Goal: Task Accomplishment & Management: Use online tool/utility

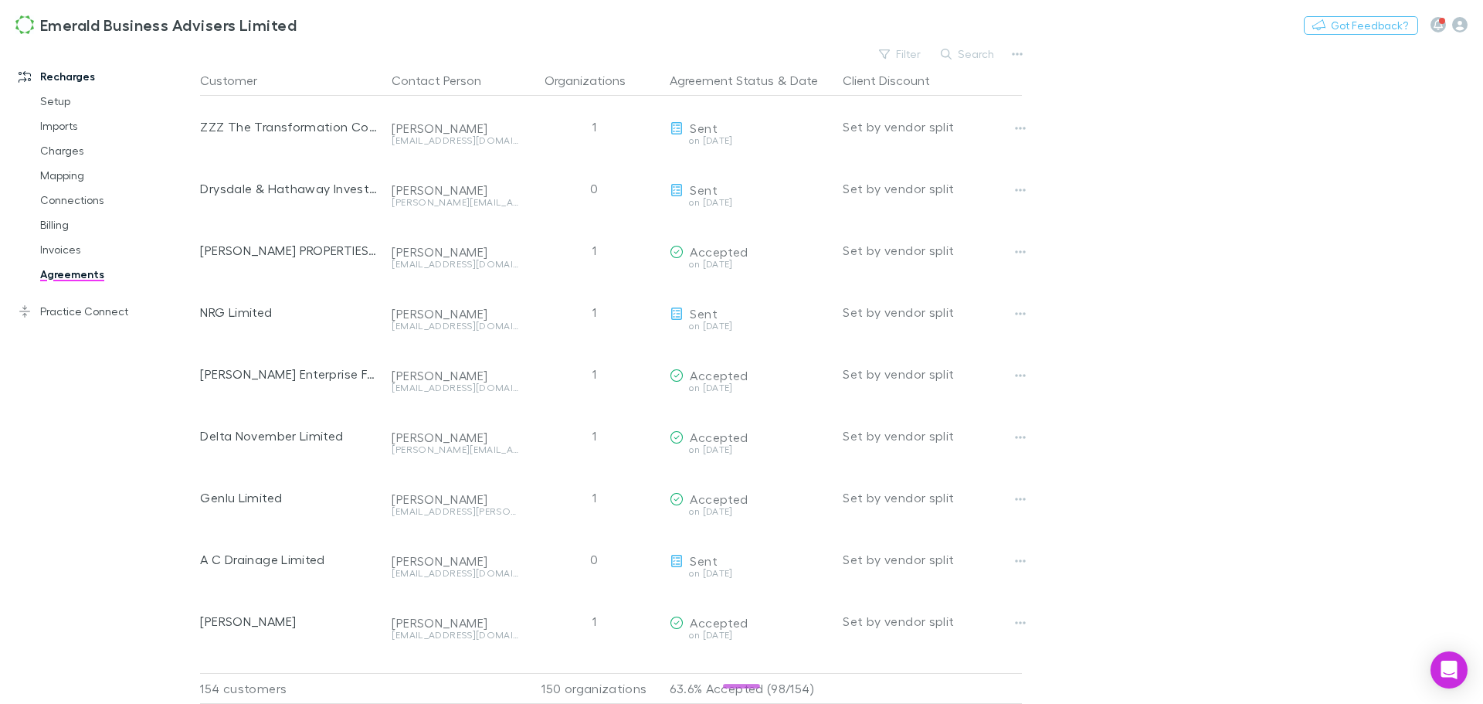
scroll to position [8954, 0]
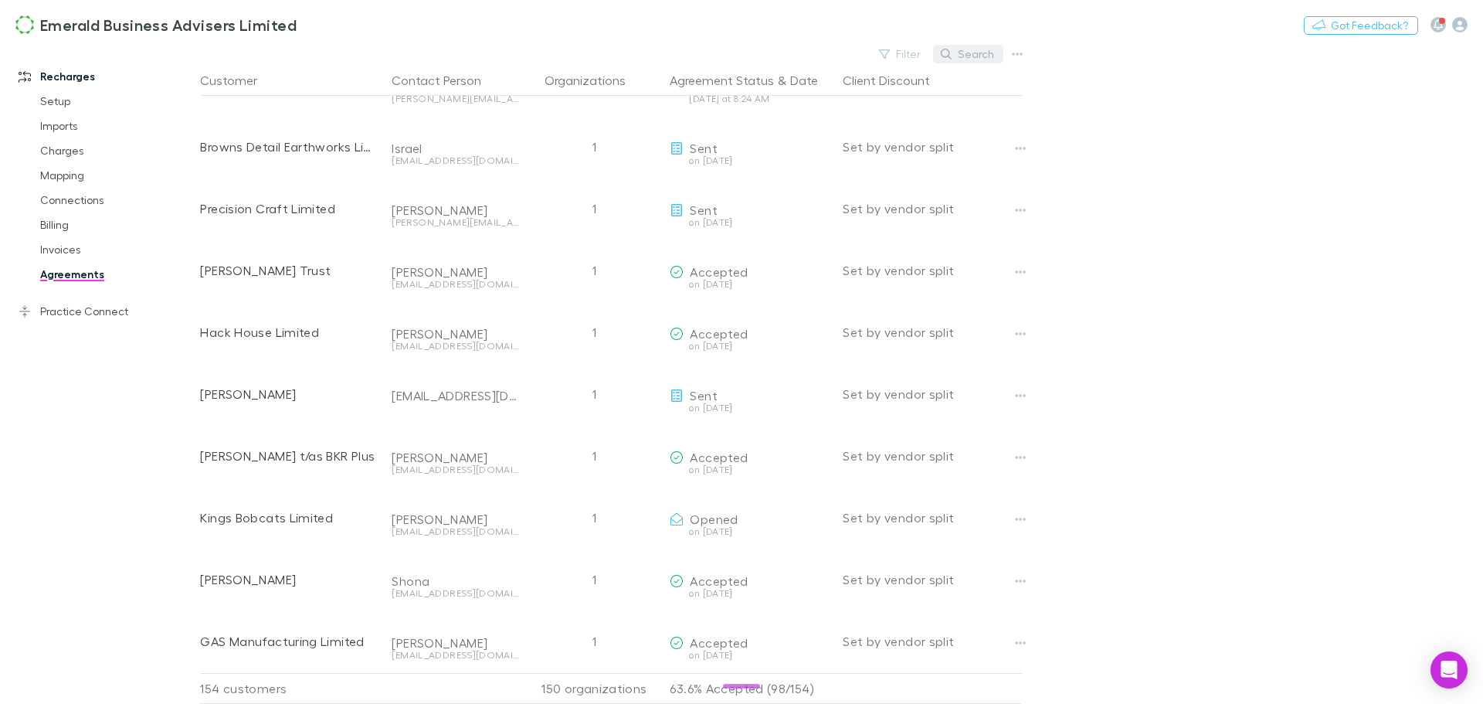
click at [979, 52] on button "Search" at bounding box center [968, 54] width 70 height 19
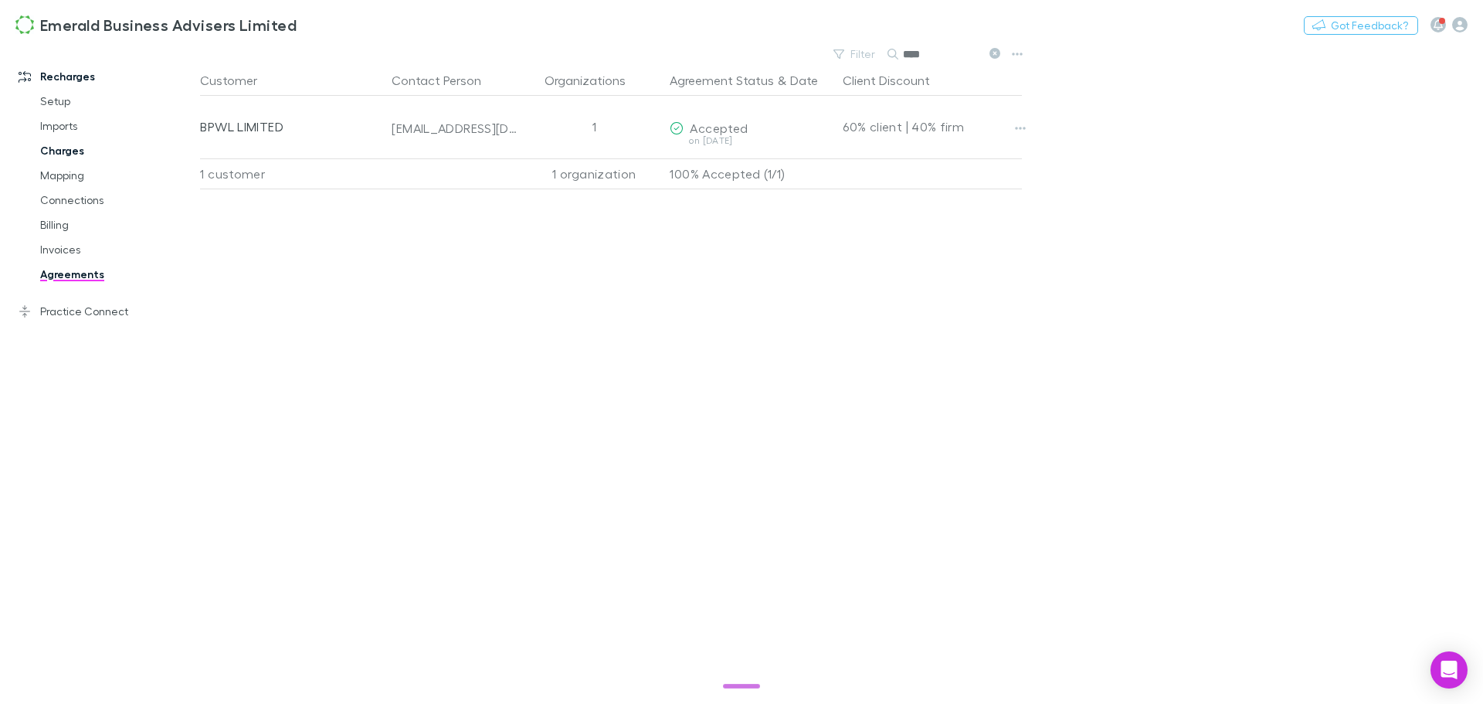
type input "****"
click at [64, 146] on link "Charges" at bounding box center [117, 150] width 184 height 25
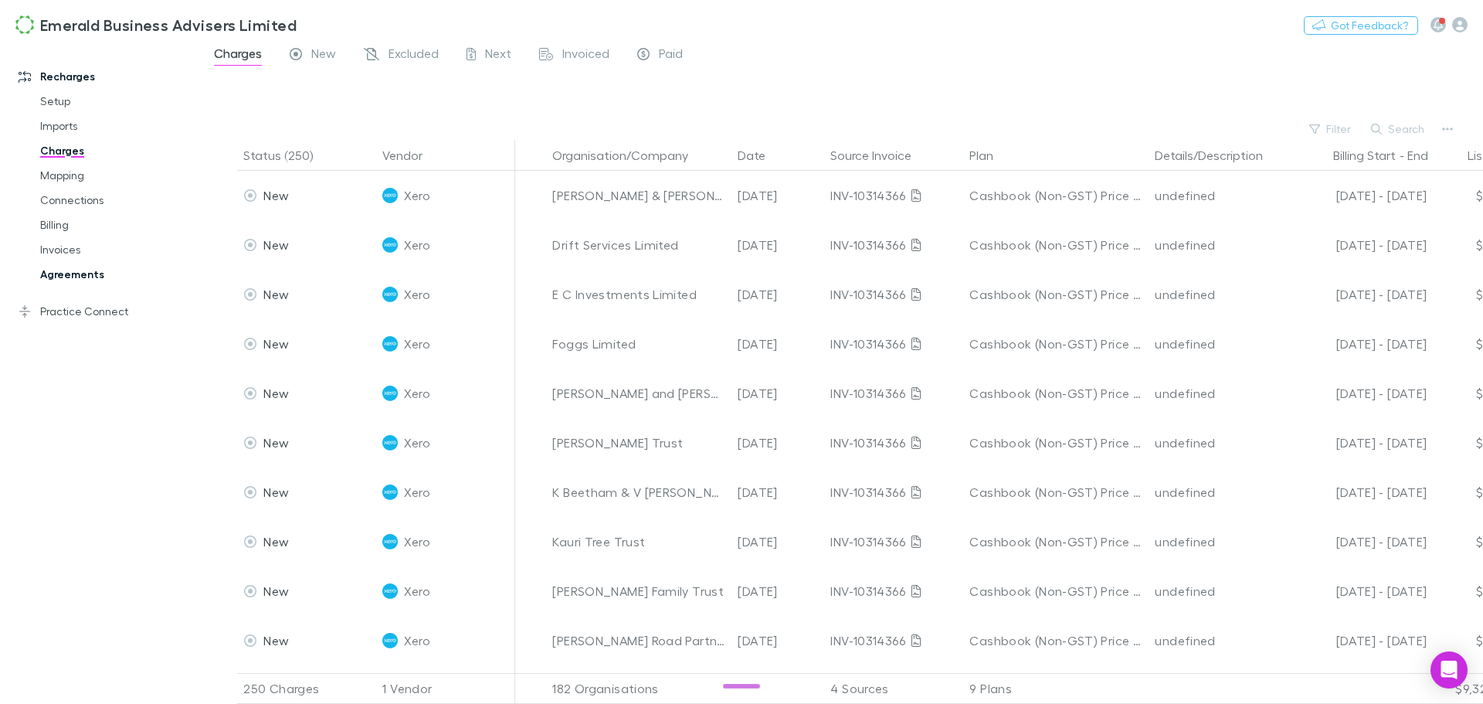
click at [55, 280] on link "Agreements" at bounding box center [117, 274] width 184 height 25
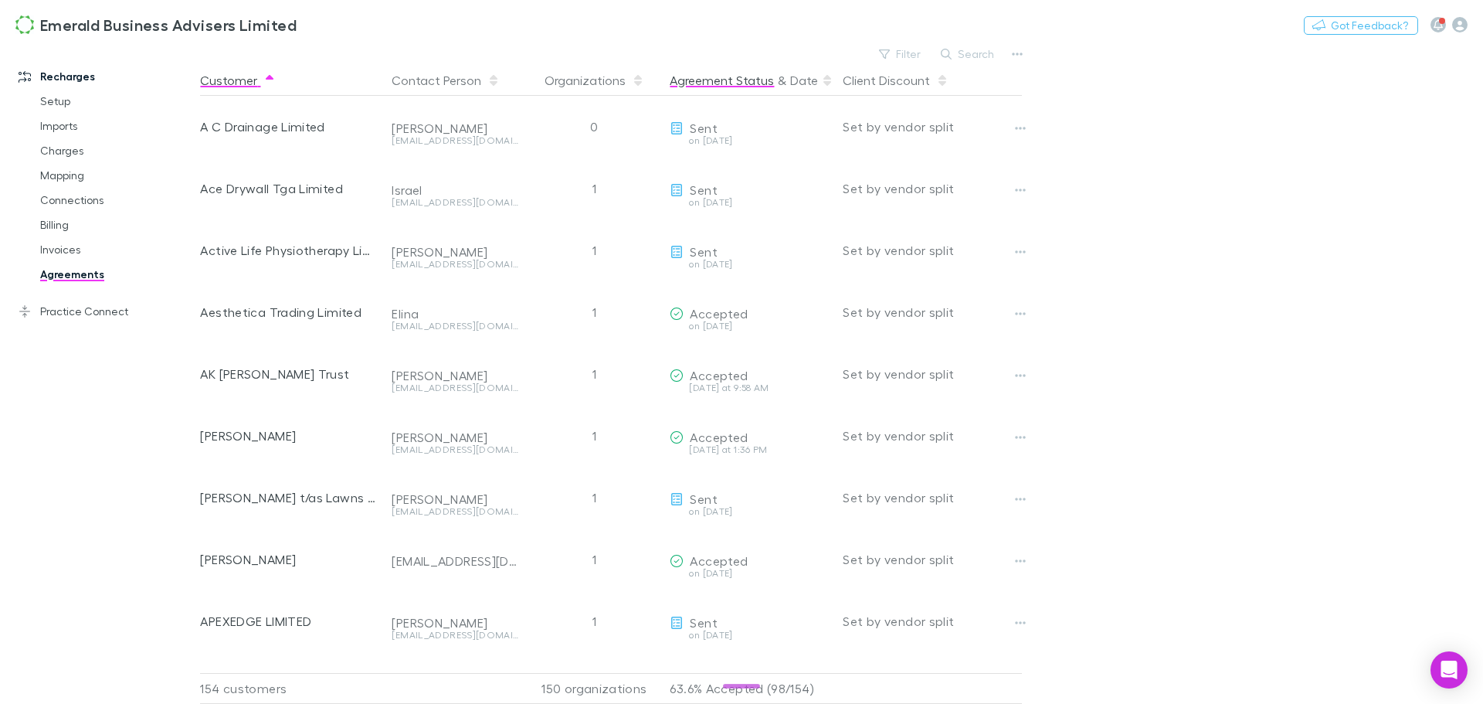
click at [741, 85] on button "Agreement Status" at bounding box center [722, 80] width 104 height 31
click at [740, 83] on button "Agreement Status" at bounding box center [722, 80] width 104 height 31
click at [824, 83] on icon at bounding box center [828, 83] width 8 height 5
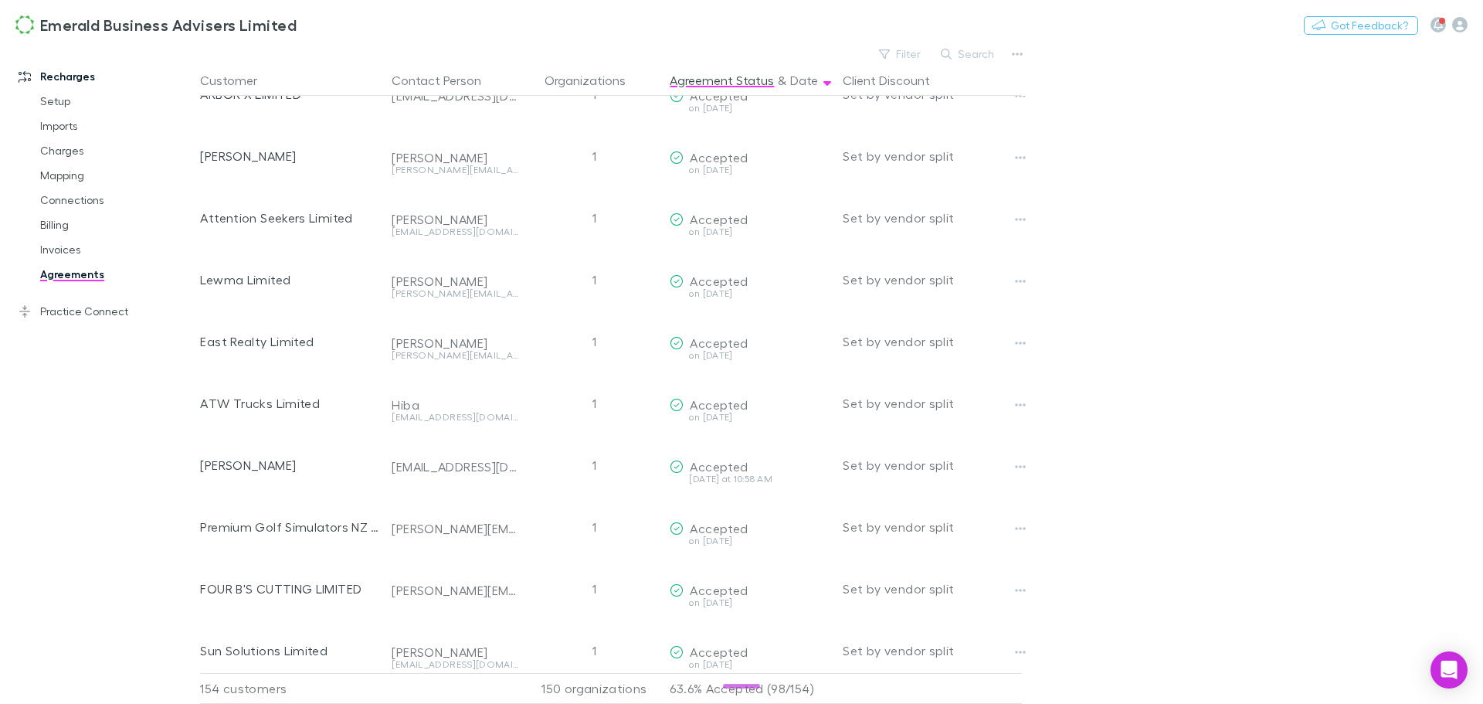
scroll to position [773, 0]
click at [971, 55] on button "Search" at bounding box center [968, 54] width 70 height 19
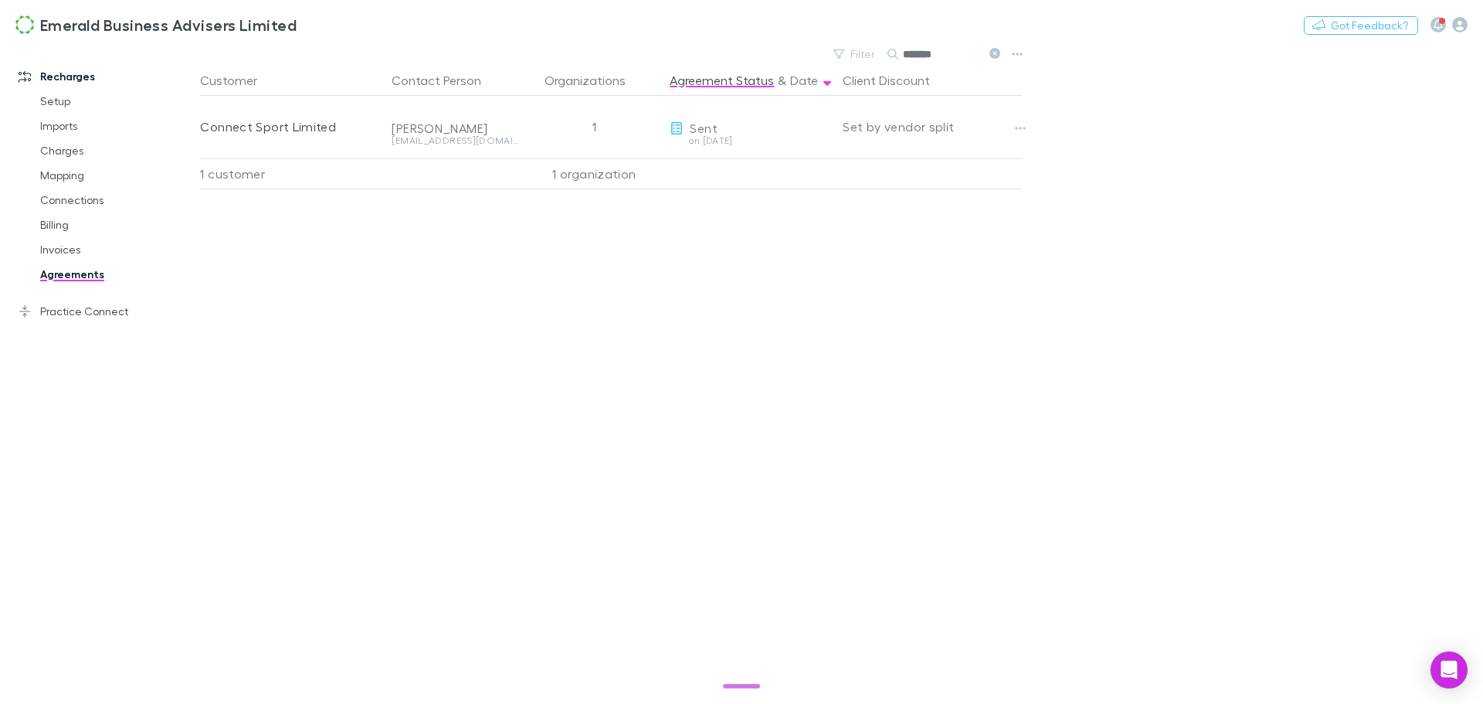
drag, startPoint x: 970, startPoint y: 53, endPoint x: 807, endPoint y: 49, distance: 163.1
click at [809, 49] on div "Emerald Business Advisers Limited Nothing Got Feedback? Recharges Setup Imports…" at bounding box center [741, 352] width 1483 height 704
drag, startPoint x: 949, startPoint y: 55, endPoint x: 792, endPoint y: 74, distance: 158.0
click at [796, 74] on main "Filter Search ******* Customer Contact Person Organizations Agreement Status & …" at bounding box center [841, 373] width 1283 height 661
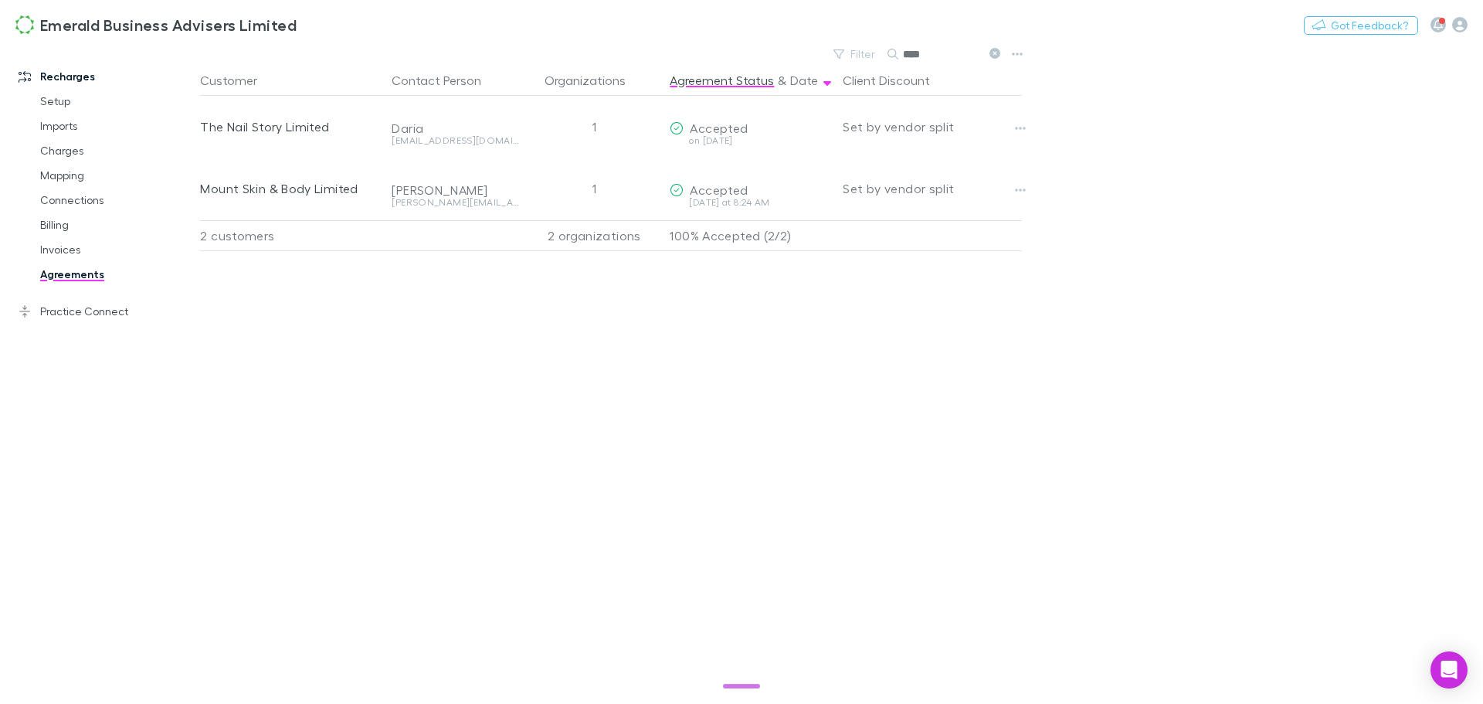
type input "****"
click at [1444, 23] on button "button" at bounding box center [1438, 24] width 15 height 15
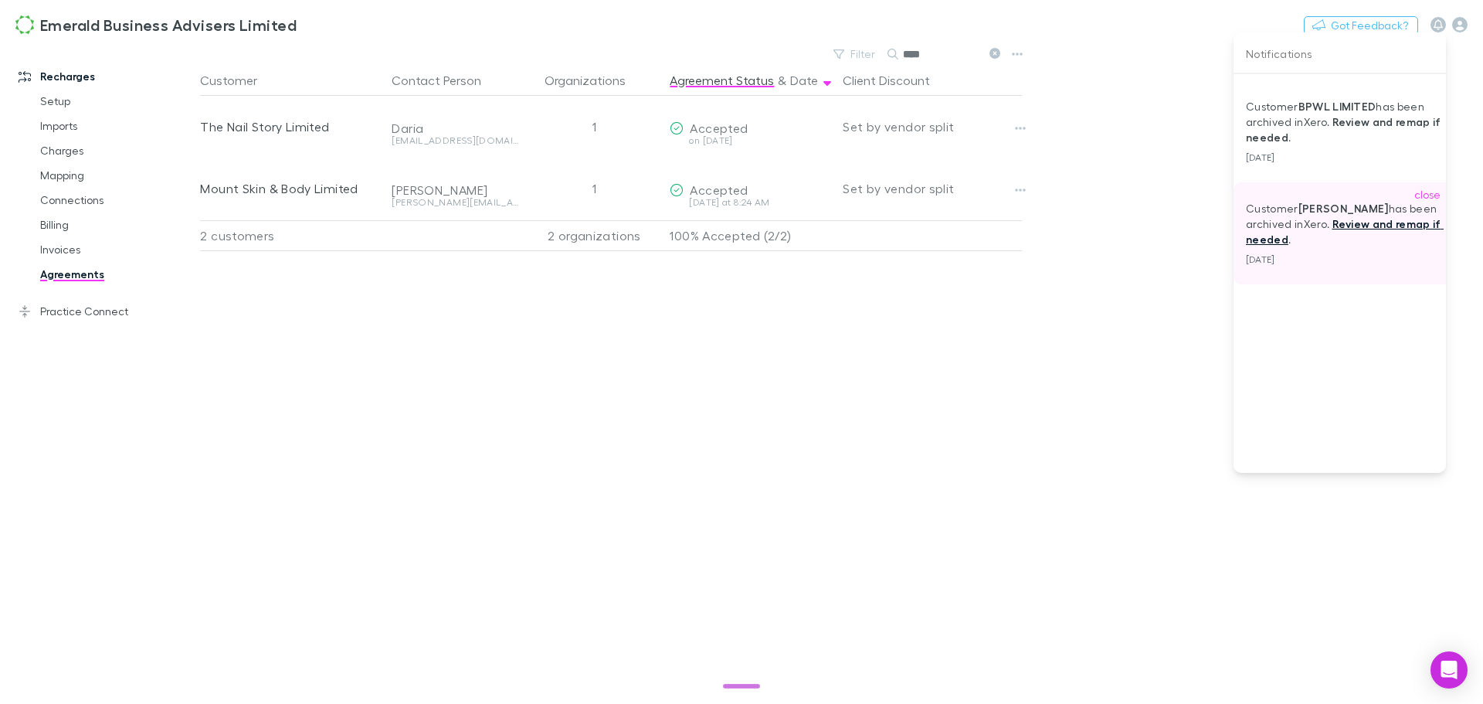
click at [1337, 217] on link "Review and remap if needed" at bounding box center [1345, 231] width 198 height 29
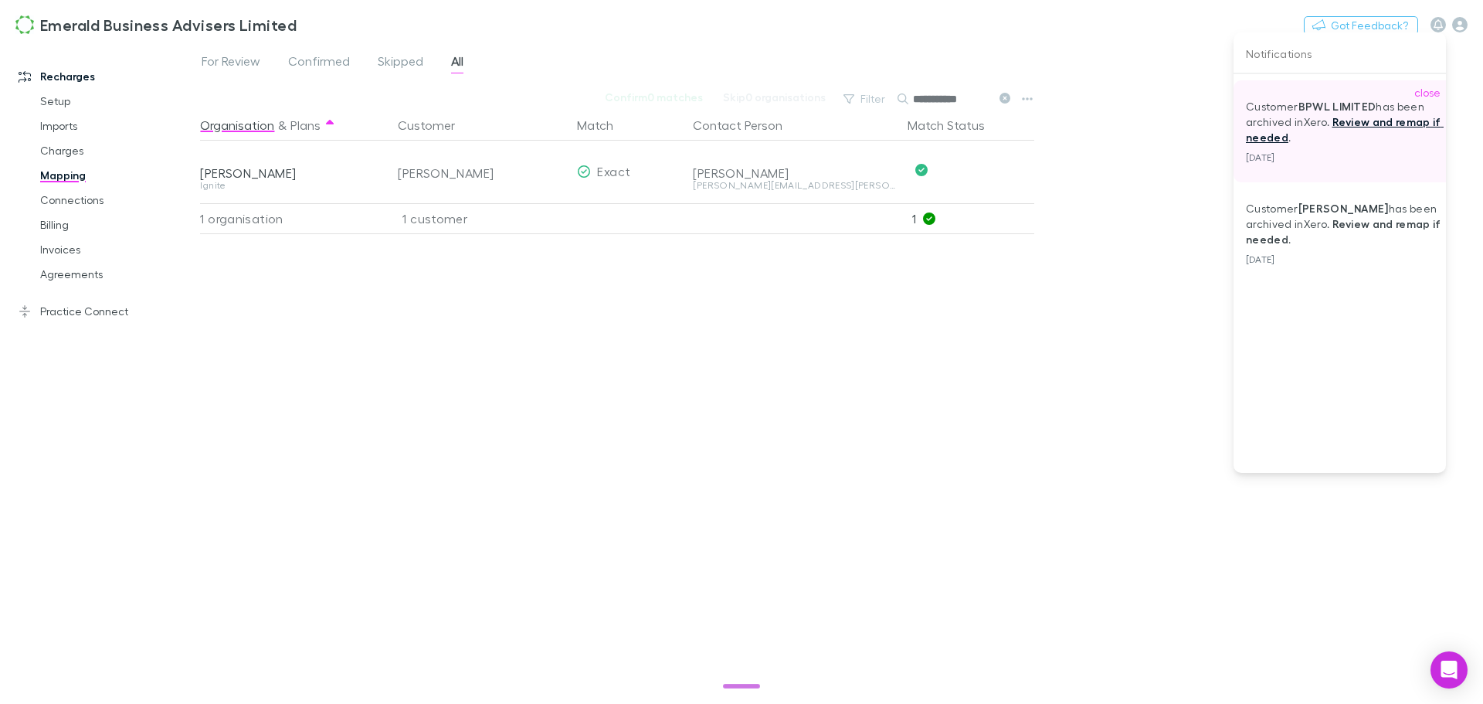
click at [1364, 123] on link "Review and remap if needed" at bounding box center [1345, 129] width 198 height 29
click at [1366, 115] on link "Review and remap if needed" at bounding box center [1345, 129] width 198 height 29
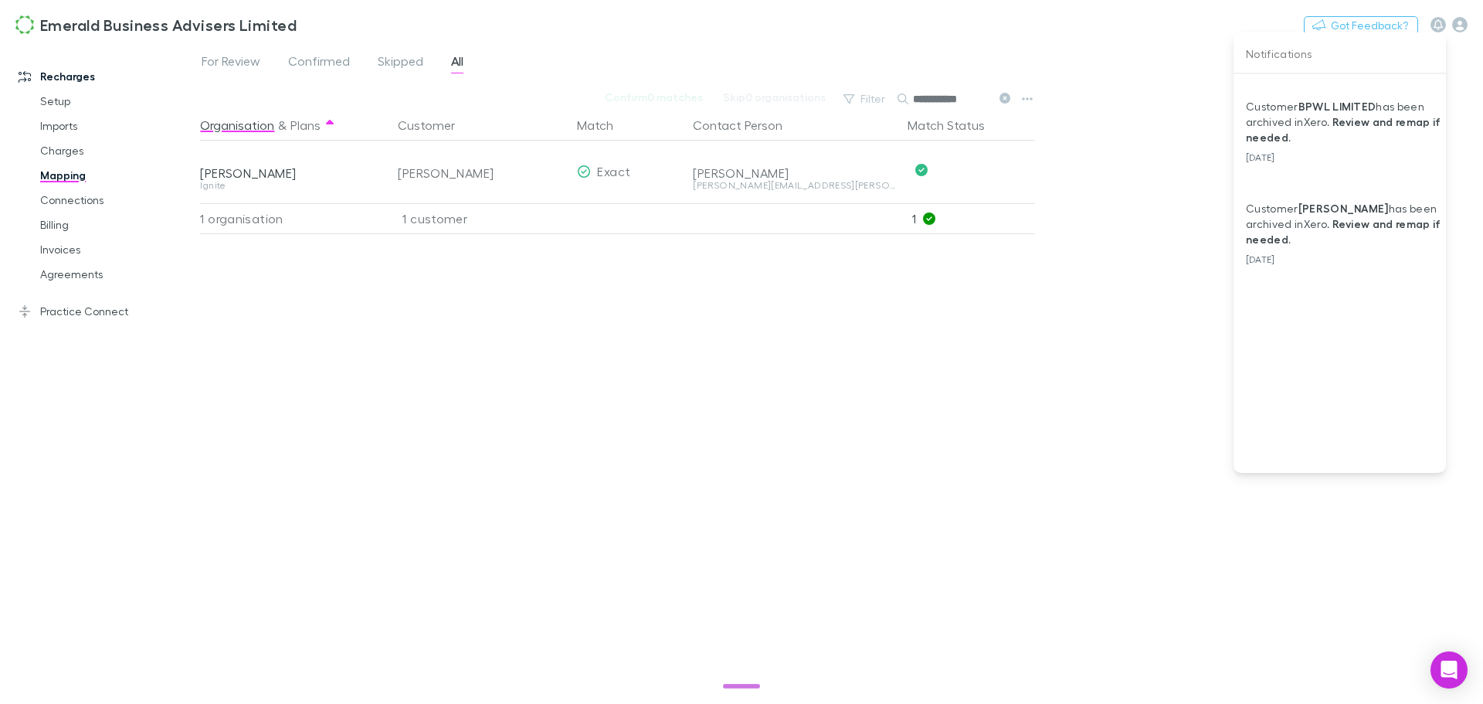
click at [258, 59] on div at bounding box center [741, 352] width 1483 height 704
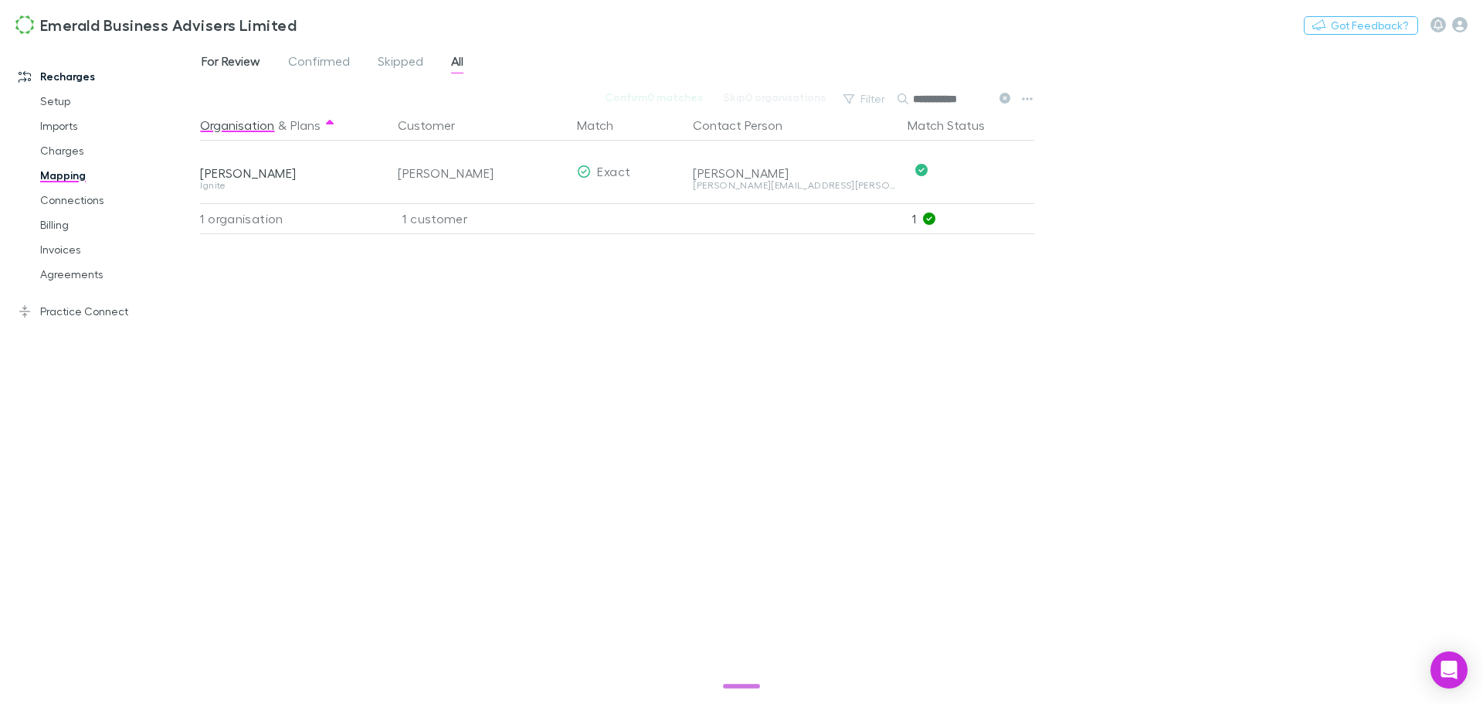
click at [229, 61] on span "For Review" at bounding box center [231, 63] width 59 height 20
click at [318, 60] on span "Confirmed" at bounding box center [319, 63] width 62 height 20
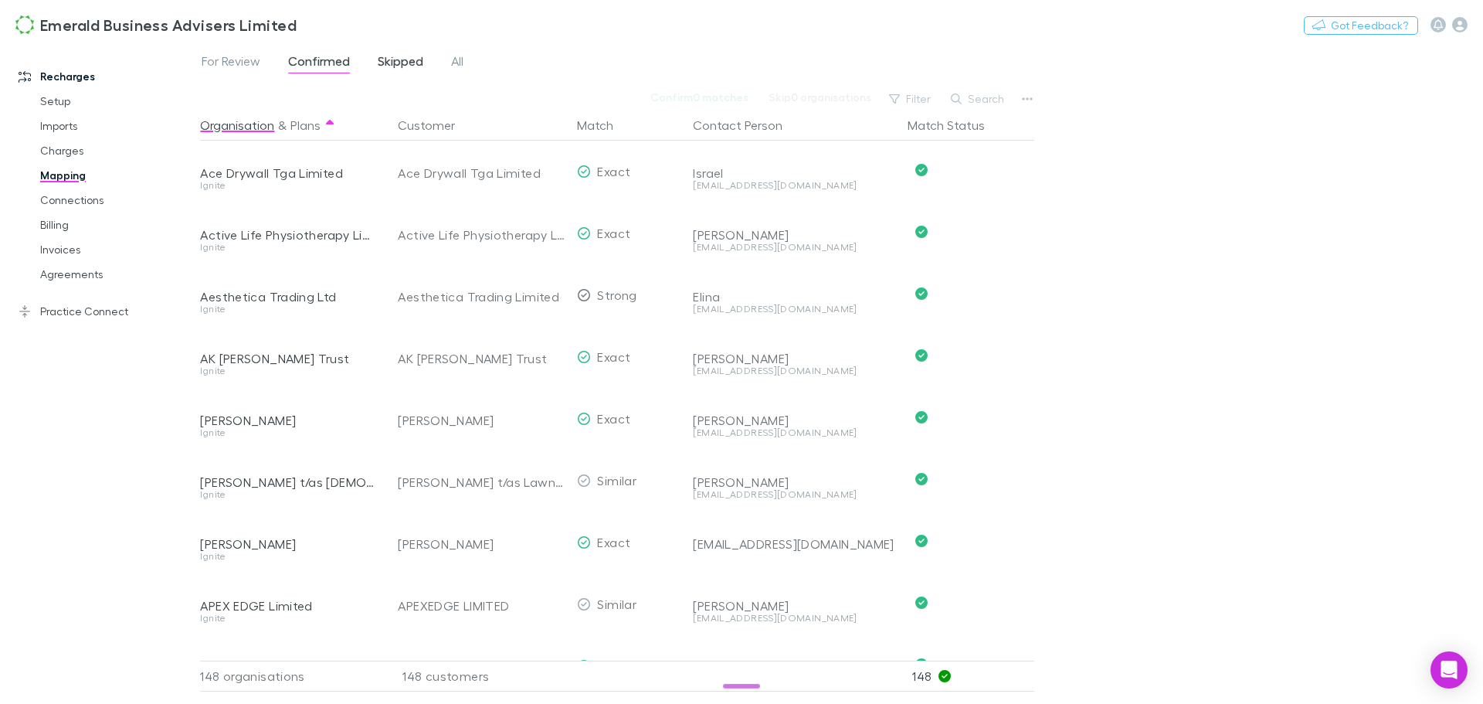
click at [395, 59] on span "Skipped" at bounding box center [401, 63] width 46 height 20
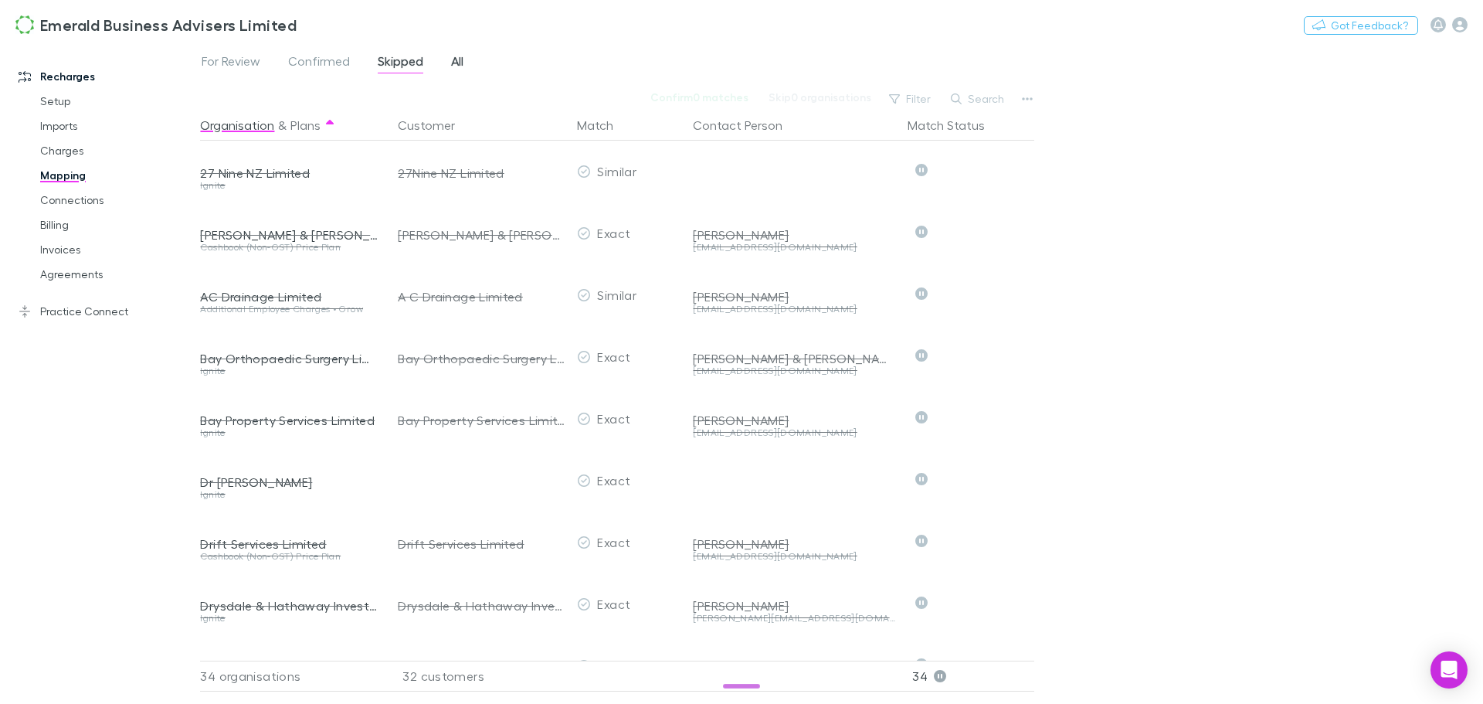
click at [454, 60] on span "All" at bounding box center [457, 63] width 12 height 20
